Goal: Task Accomplishment & Management: Use online tool/utility

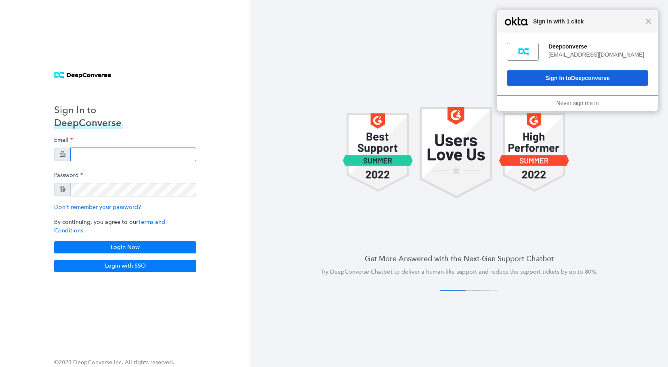
click at [122, 153] on input "email" at bounding box center [133, 154] width 126 height 14
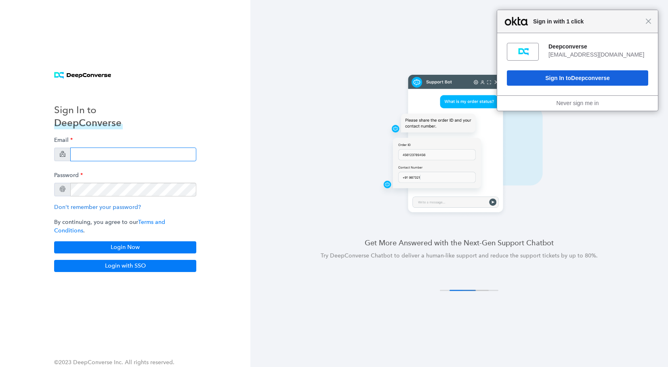
type input "[PERSON_NAME][EMAIL_ADDRESS][PERSON_NAME][DOMAIN_NAME]"
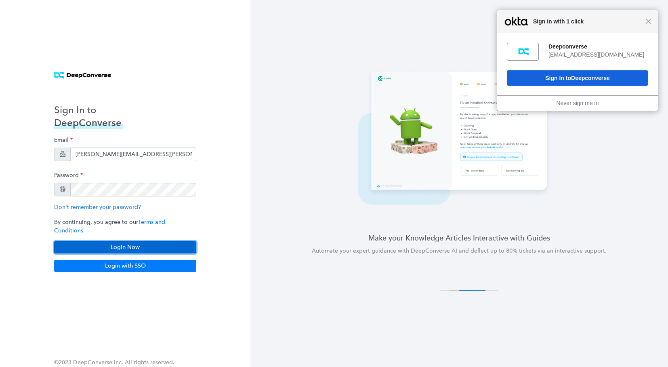
click at [142, 244] on button "Login Now" at bounding box center [125, 247] width 142 height 12
click at [647, 26] on div "Close Sign in with 1 click" at bounding box center [577, 21] width 161 height 23
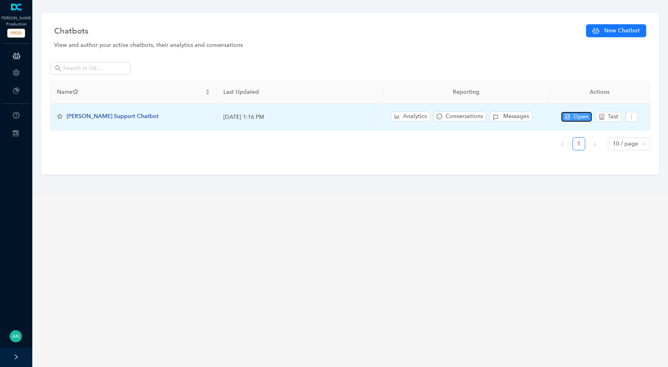
click at [581, 114] on span "Open" at bounding box center [580, 116] width 15 height 9
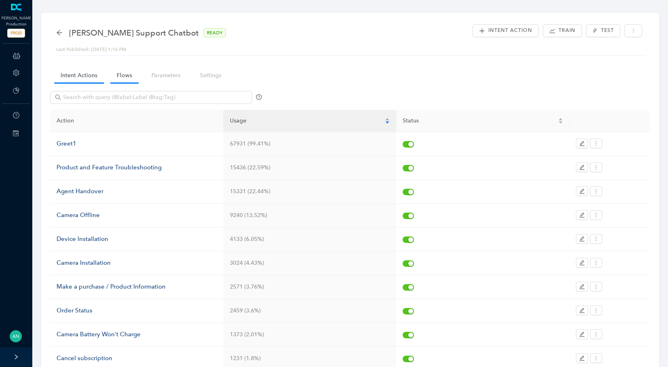
click at [116, 78] on link "Flows" at bounding box center [124, 75] width 28 height 15
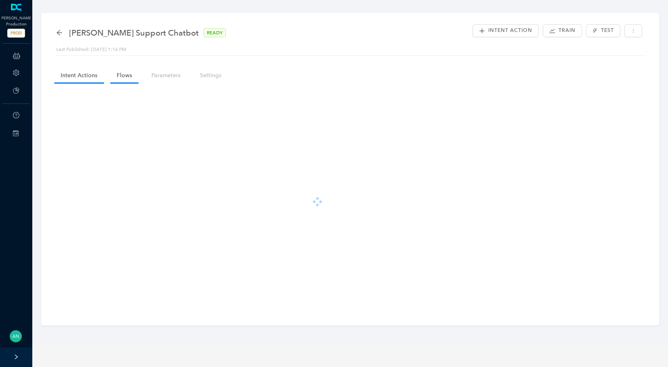
click at [79, 82] on link "Intent Actions" at bounding box center [79, 75] width 50 height 15
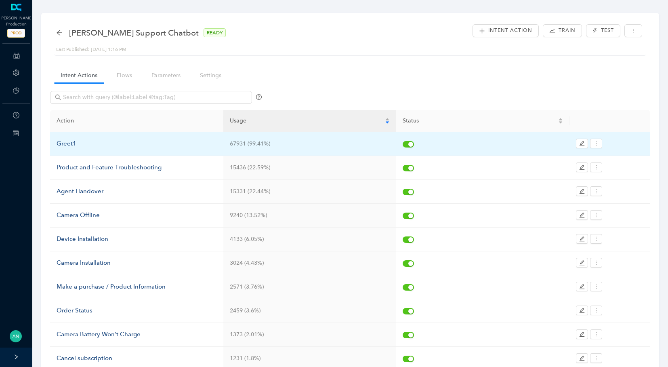
click at [70, 143] on div "Greet1" at bounding box center [137, 144] width 160 height 10
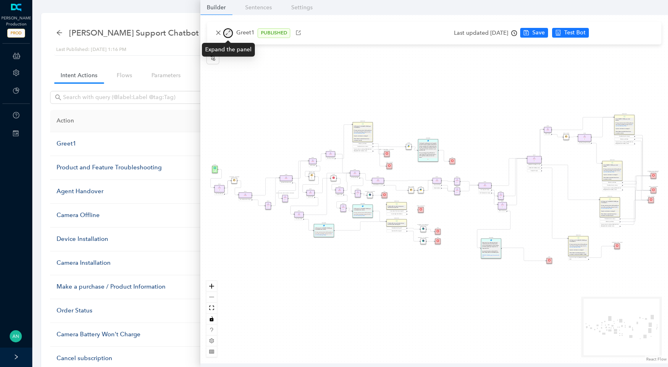
click at [231, 33] on button "button" at bounding box center [228, 33] width 10 height 10
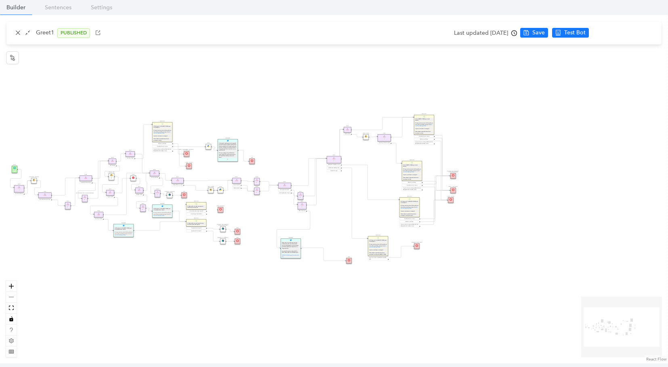
click at [17, 286] on div "End End Handoff To Support Product And Feature Troubleshooting Question Would y…" at bounding box center [334, 189] width 668 height 348
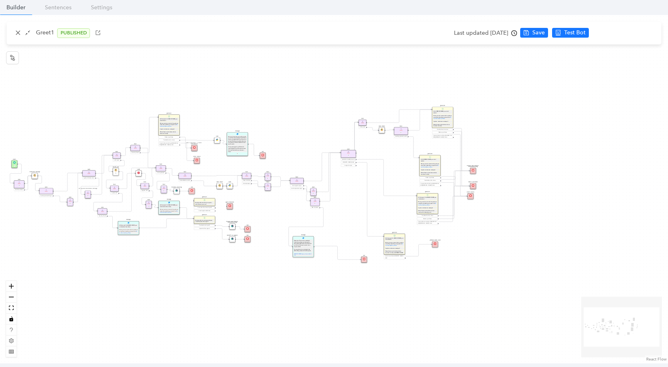
click at [17, 286] on div "End End Handoff To Support Product And Feature Troubleshooting Question Would y…" at bounding box center [334, 189] width 668 height 348
click at [10, 286] on icon "zoom in" at bounding box center [11, 286] width 5 height 5
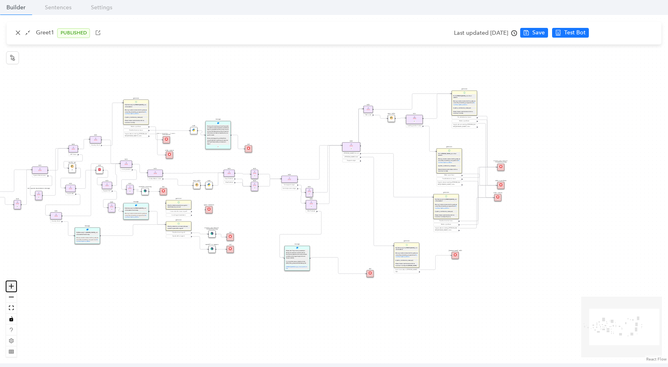
click at [10, 286] on icon "zoom in" at bounding box center [11, 286] width 5 height 5
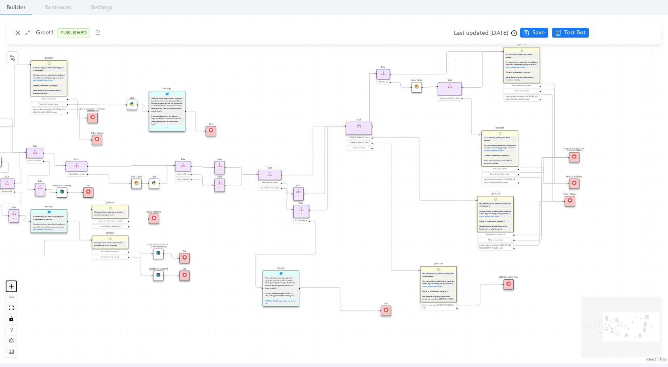
click at [10, 286] on icon "zoom in" at bounding box center [11, 286] width 5 height 5
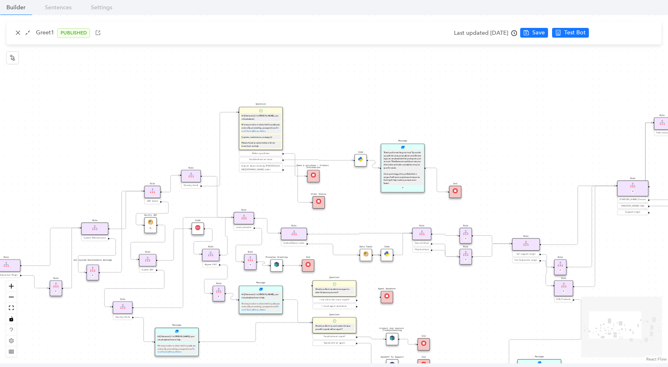
drag, startPoint x: 344, startPoint y: 256, endPoint x: 689, endPoint y: 333, distance: 353.7
click at [668, 333] on html "Arlo Production PROD ChatBots & Ticket Automations Account Plans Help Switch Si…" at bounding box center [334, 183] width 668 height 367
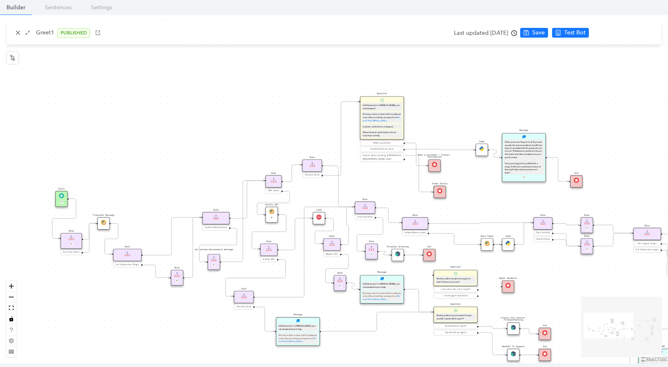
drag, startPoint x: 259, startPoint y: 196, endPoint x: 344, endPoint y: 186, distance: 85.0
click at [344, 186] on div "End End Handoff To Support Product And Feature Troubleshooting Question Would y…" at bounding box center [334, 189] width 668 height 348
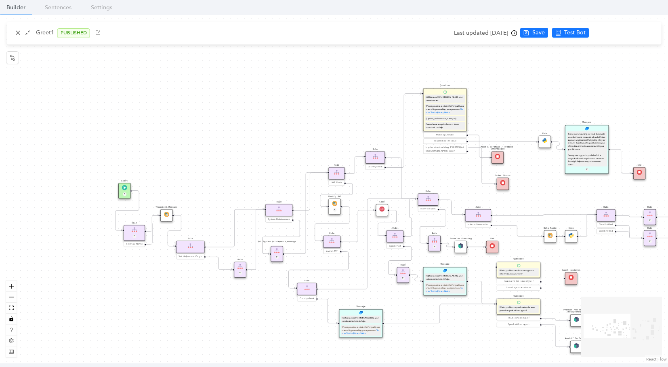
drag, startPoint x: 124, startPoint y: 160, endPoint x: 190, endPoint y: 151, distance: 67.2
click at [190, 151] on div "End End Handoff To Support Product And Feature Troubleshooting Question Would y…" at bounding box center [334, 189] width 668 height 348
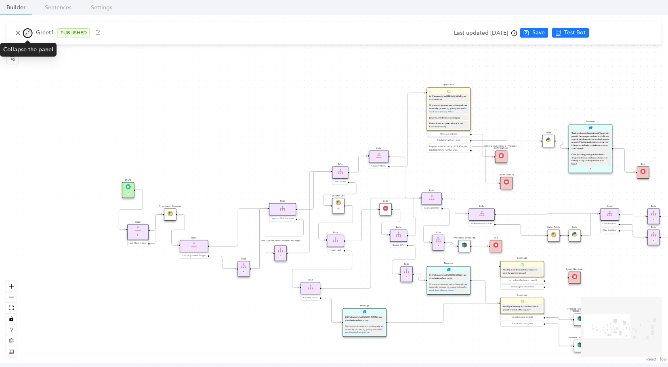
click at [27, 32] on icon "shrink" at bounding box center [28, 33] width 6 height 6
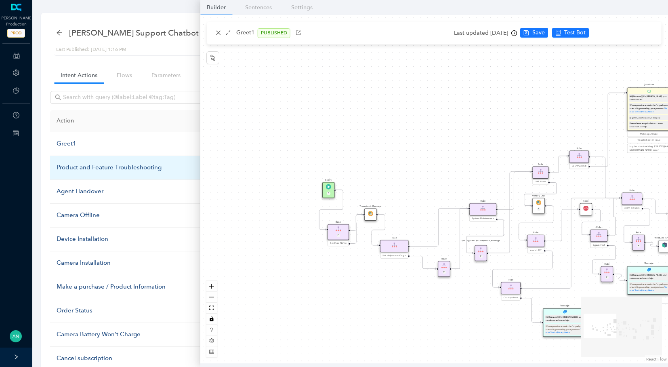
click at [75, 163] on div "Product and Feature Troubleshooting" at bounding box center [137, 168] width 160 height 10
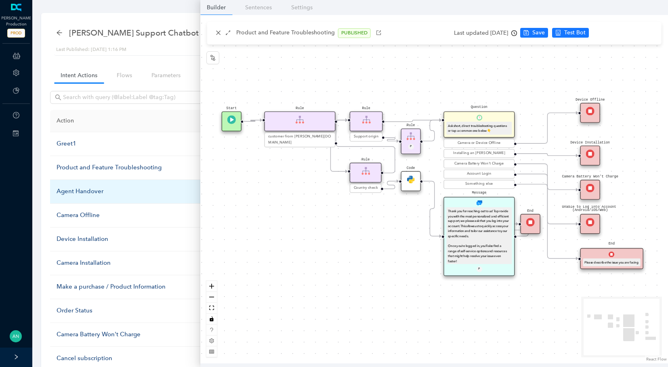
click at [88, 189] on div "Agent Handover" at bounding box center [137, 192] width 160 height 10
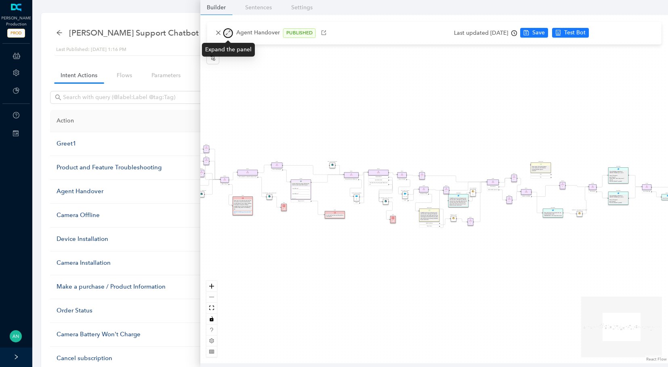
click at [231, 32] on button "button" at bounding box center [228, 33] width 10 height 10
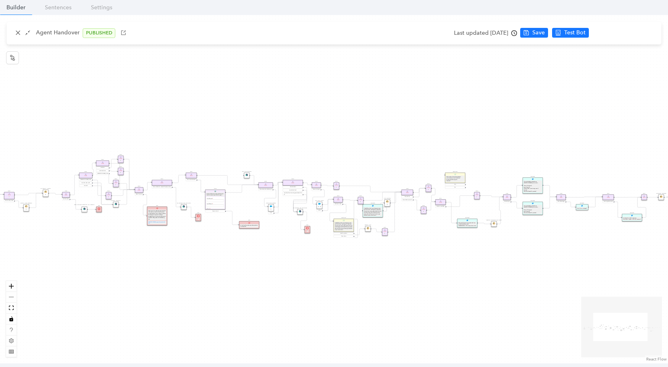
drag, startPoint x: 107, startPoint y: 241, endPoint x: 221, endPoint y: 251, distance: 115.1
click at [221, 251] on div "Rule Missing Support Tier origin presales Rule P Rule Case is Empty Rule P Sele…" at bounding box center [334, 189] width 668 height 348
click at [13, 282] on button "zoom in" at bounding box center [11, 286] width 11 height 11
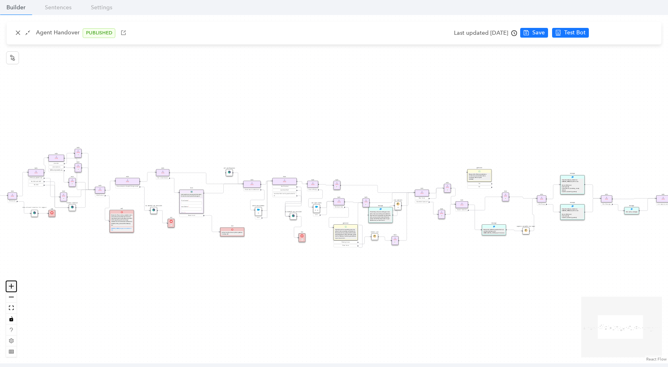
click at [13, 282] on button "zoom in" at bounding box center [11, 286] width 11 height 11
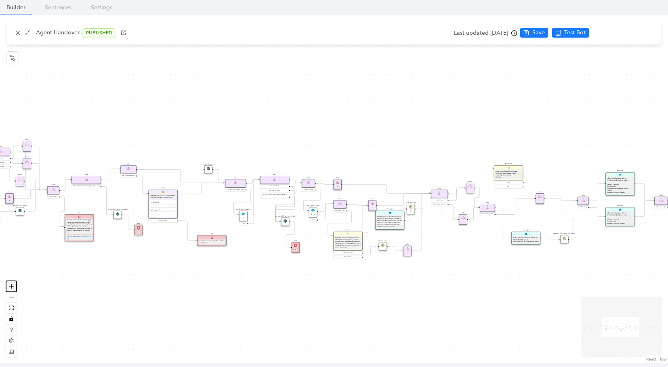
click at [13, 282] on button "zoom in" at bounding box center [11, 286] width 11 height 11
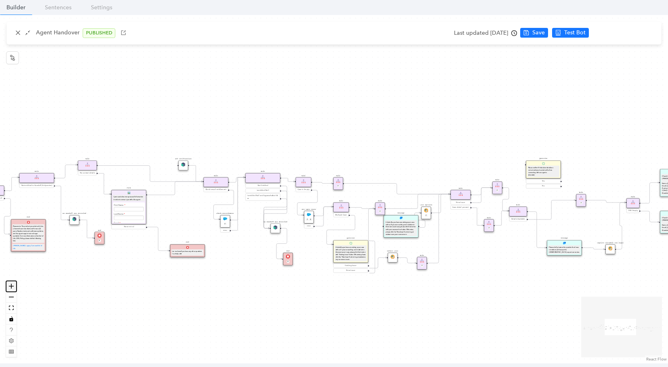
click at [13, 282] on button "zoom in" at bounding box center [11, 286] width 11 height 11
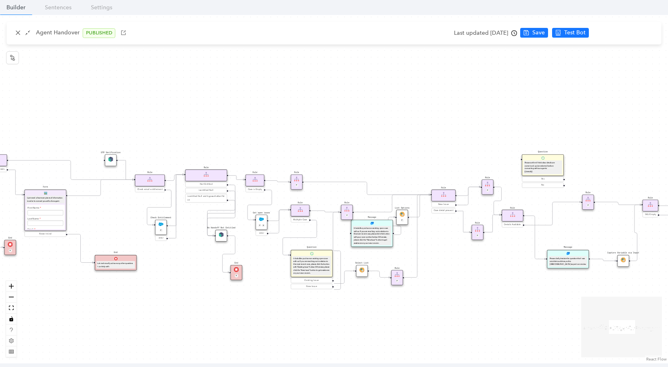
drag, startPoint x: 293, startPoint y: 315, endPoint x: 195, endPoint y: 313, distance: 98.2
click at [195, 313] on div "Rule Missing Support Tier origin presales Rule P Rule Case is Empty Rule P Sele…" at bounding box center [334, 189] width 668 height 348
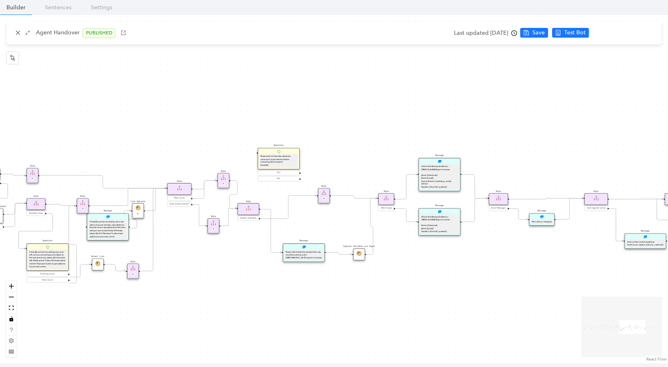
click at [234, 294] on div "Rule Missing Support Tier origin presales Rule P Rule Case is Empty Rule P Sele…" at bounding box center [334, 189] width 668 height 348
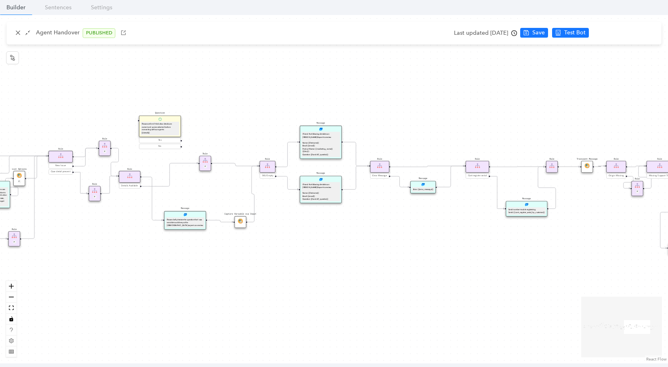
drag, startPoint x: 231, startPoint y: 294, endPoint x: 113, endPoint y: 262, distance: 123.1
click at [113, 262] on div "Rule Missing Support Tier origin presales Rule P Rule Case is Empty Rule P Sele…" at bounding box center [334, 189] width 668 height 348
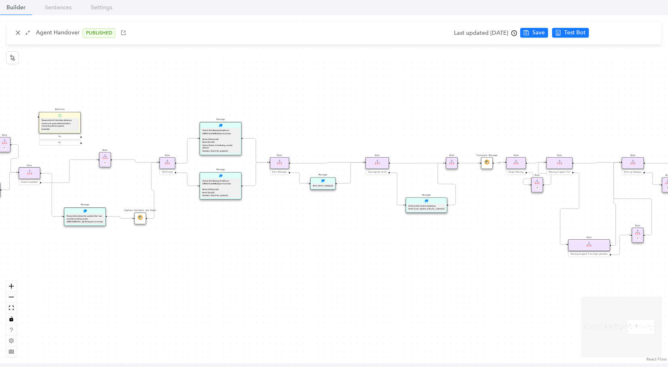
drag, startPoint x: 392, startPoint y: 246, endPoint x: 69, endPoint y: 240, distance: 323.6
click at [69, 240] on div "Rule Missing Support Tier origin presales Rule P Rule Case is Empty Rule P Sele…" at bounding box center [334, 189] width 668 height 348
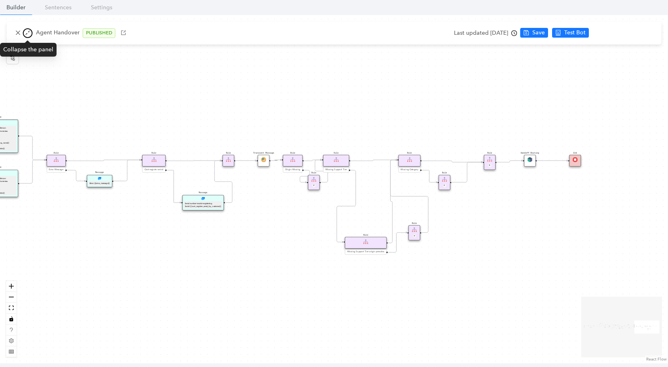
click at [25, 32] on icon "shrink" at bounding box center [28, 33] width 6 height 6
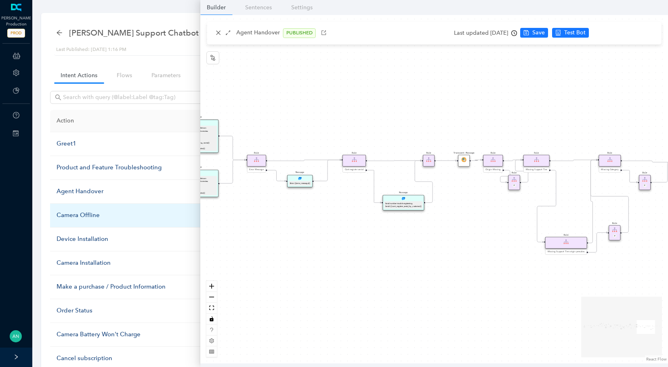
click at [75, 212] on div "Camera Offline" at bounding box center [137, 215] width 160 height 10
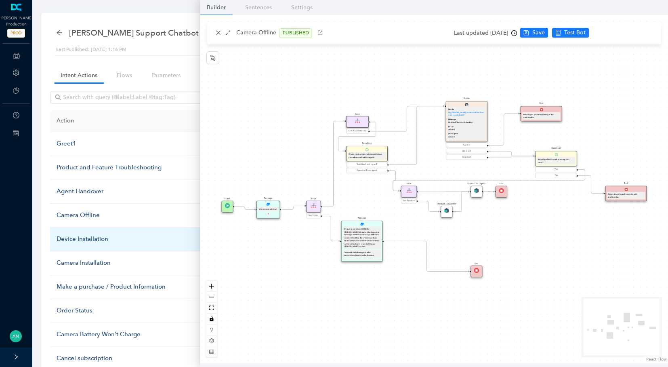
click at [72, 236] on div "Device Installation" at bounding box center [137, 239] width 160 height 10
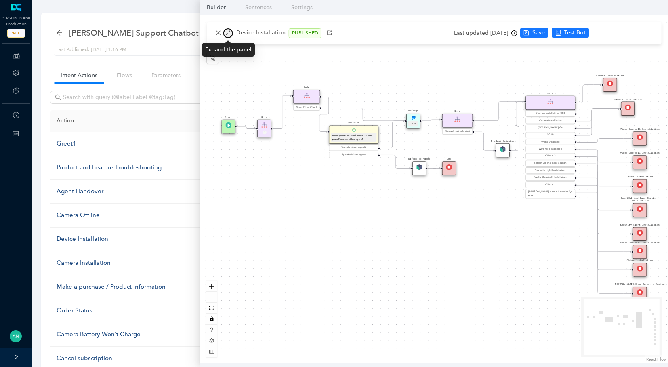
click at [229, 34] on icon "arrows-alt" at bounding box center [228, 33] width 6 height 6
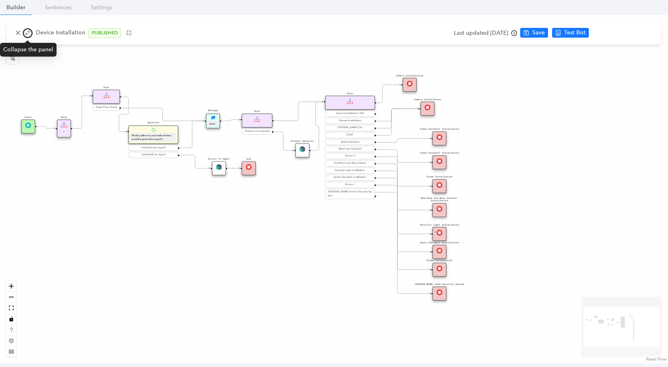
click at [28, 32] on icon "shrink" at bounding box center [27, 33] width 5 height 5
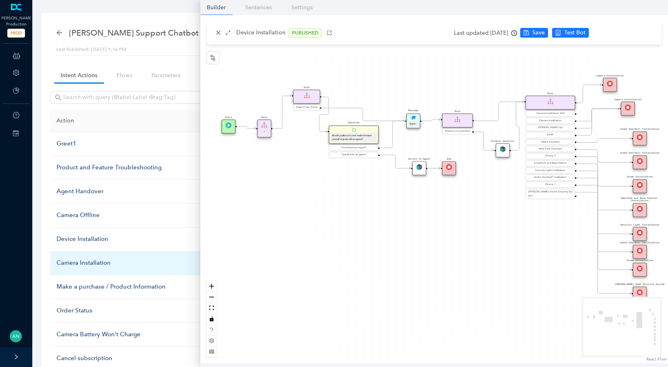
click at [78, 259] on div "Camera Installation" at bounding box center [137, 263] width 160 height 10
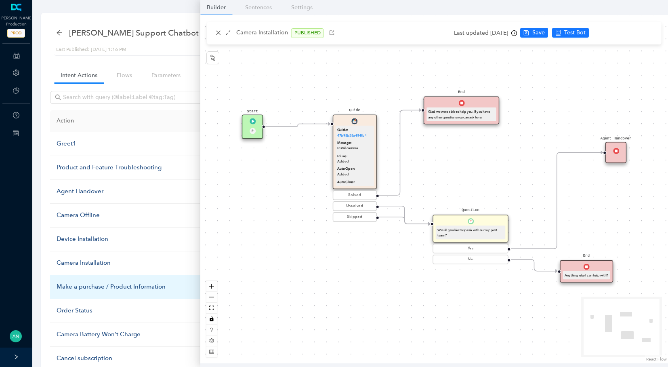
click at [78, 288] on div "Make a purchase / Product Information" at bounding box center [137, 287] width 160 height 10
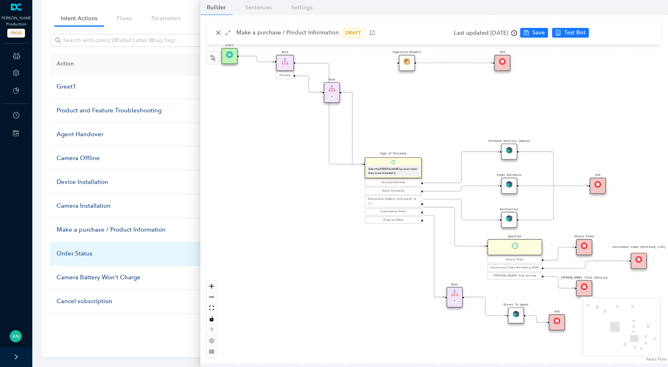
scroll to position [63, 0]
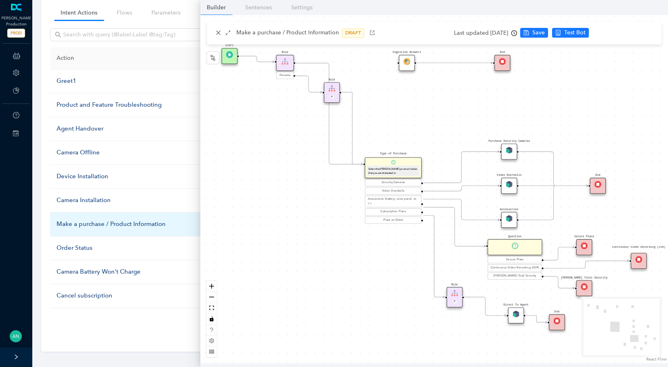
click at [74, 219] on div "Make a purchase / Product Information" at bounding box center [137, 224] width 160 height 10
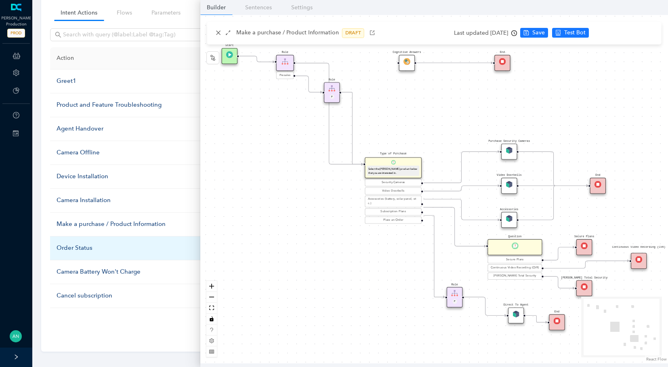
click at [78, 247] on div "Order Status" at bounding box center [137, 248] width 160 height 10
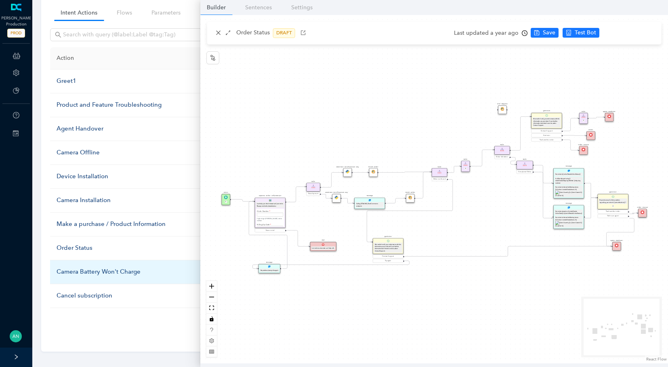
click at [78, 268] on div "Camera Battery Won't Charge" at bounding box center [137, 272] width 160 height 10
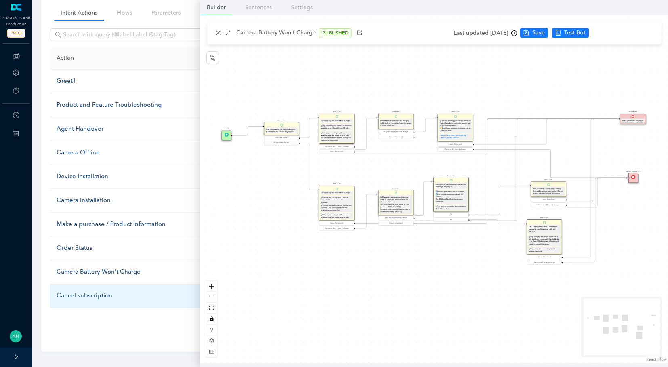
click at [78, 292] on div "Cancel subscription" at bounding box center [137, 296] width 160 height 10
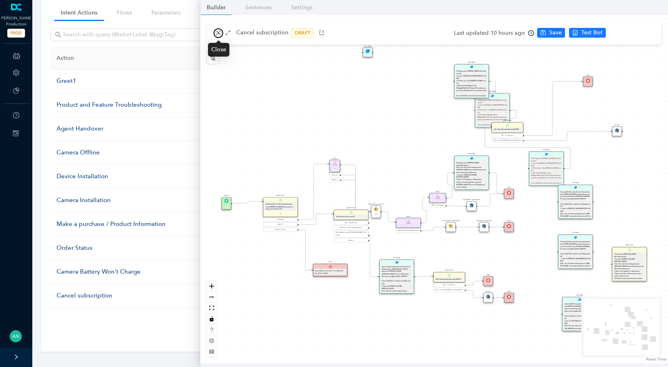
click at [221, 32] on icon "close" at bounding box center [219, 33] width 6 height 6
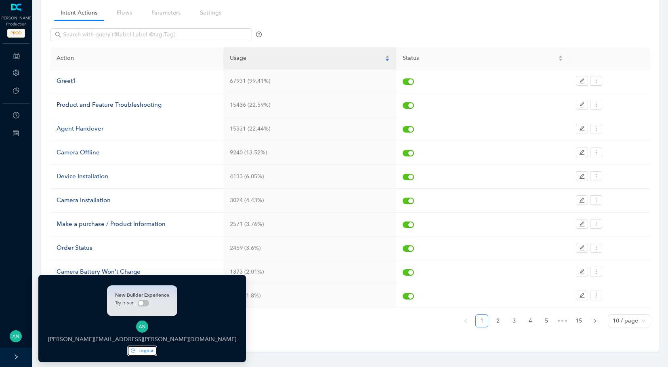
click at [131, 350] on icon "logout" at bounding box center [133, 350] width 4 height 4
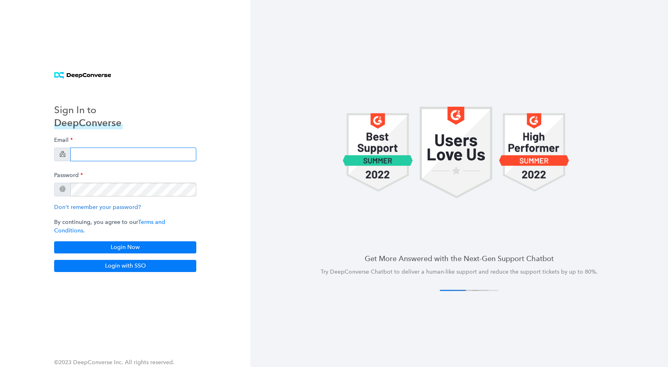
click at [93, 157] on input "email" at bounding box center [133, 154] width 126 height 14
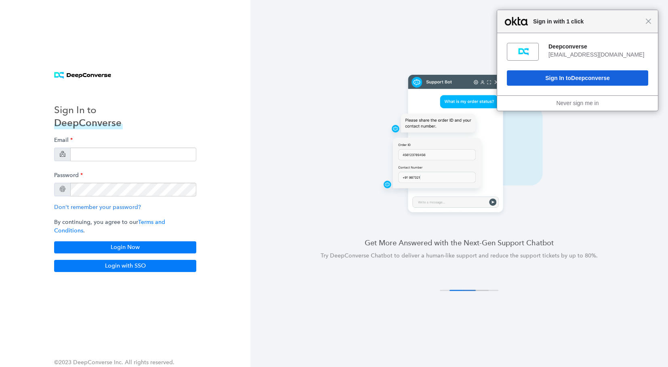
click at [88, 151] on div "Email" at bounding box center [125, 146] width 142 height 29
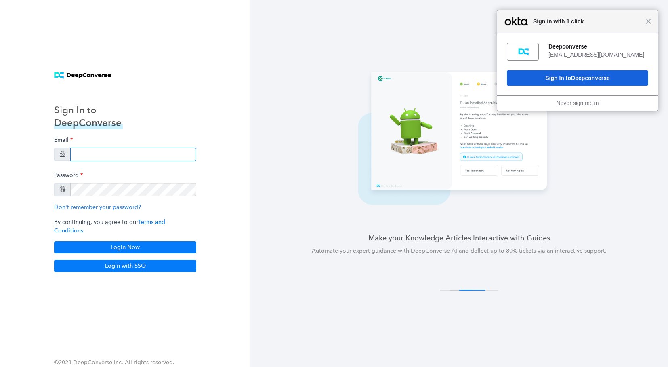
click at [86, 161] on input "email" at bounding box center [133, 154] width 126 height 14
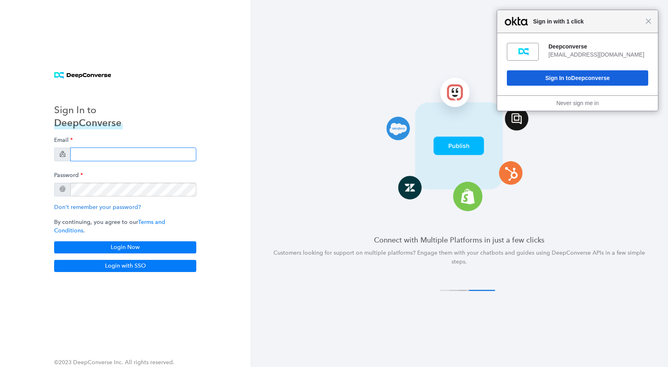
type input "swati+stg5@deepconverse.com"
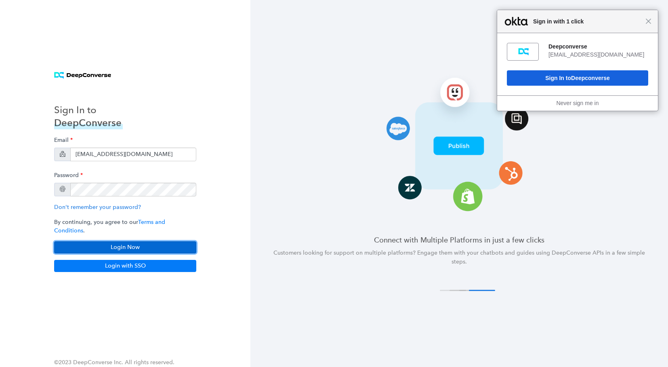
click at [146, 246] on button "Login Now" at bounding box center [125, 247] width 142 height 12
